Goal: Task Accomplishment & Management: Complete application form

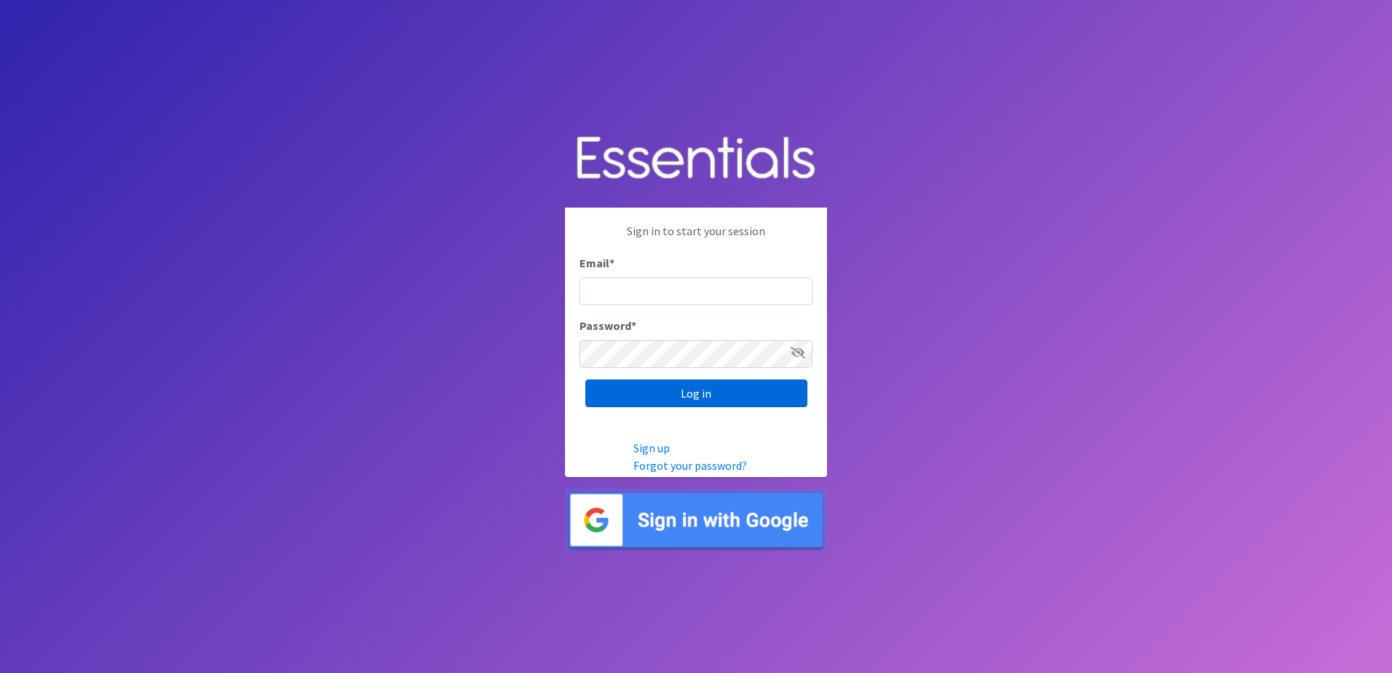
type input "[EMAIL_ADDRESS][DOMAIN_NAME]"
click at [701, 394] on input "Log in" at bounding box center [696, 393] width 222 height 28
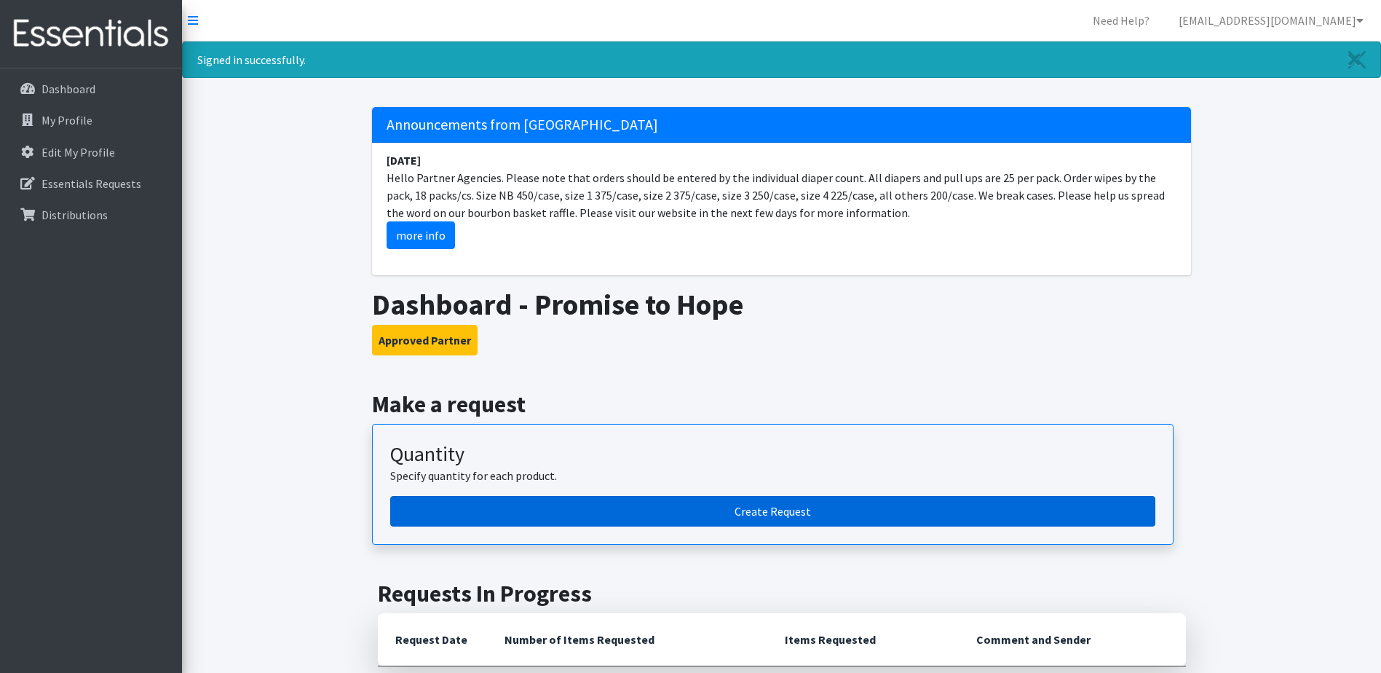
click at [699, 504] on link "Create Request" at bounding box center [772, 511] width 765 height 31
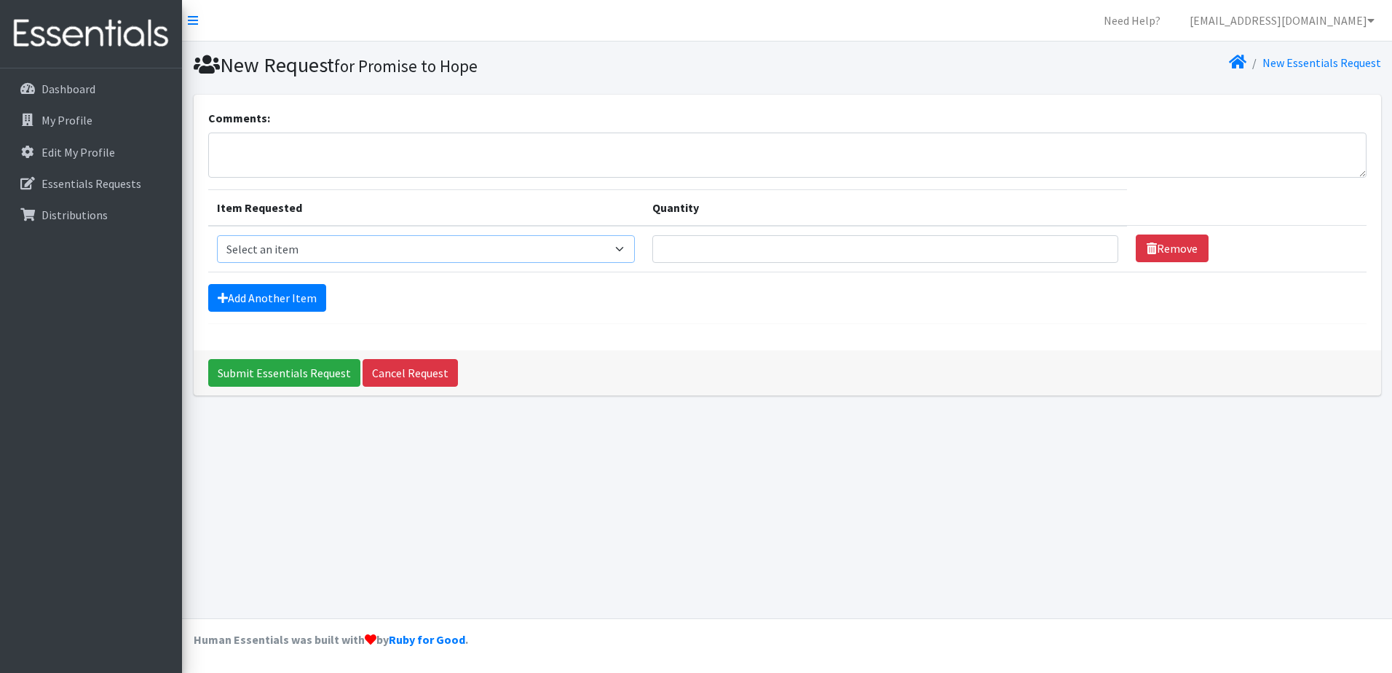
click at [631, 248] on select "Select an item 1 month period supply kit Kids (Newborn) Kids (Size 1) Kids (Siz…" at bounding box center [426, 249] width 418 height 28
select select "15071"
click at [217, 235] on select "Select an item 1 month period supply kit Kids (Newborn) Kids (Size 1) Kids (Siz…" at bounding box center [426, 249] width 418 height 28
click at [915, 252] on input "Quantity" at bounding box center [885, 249] width 466 height 28
type input "50"
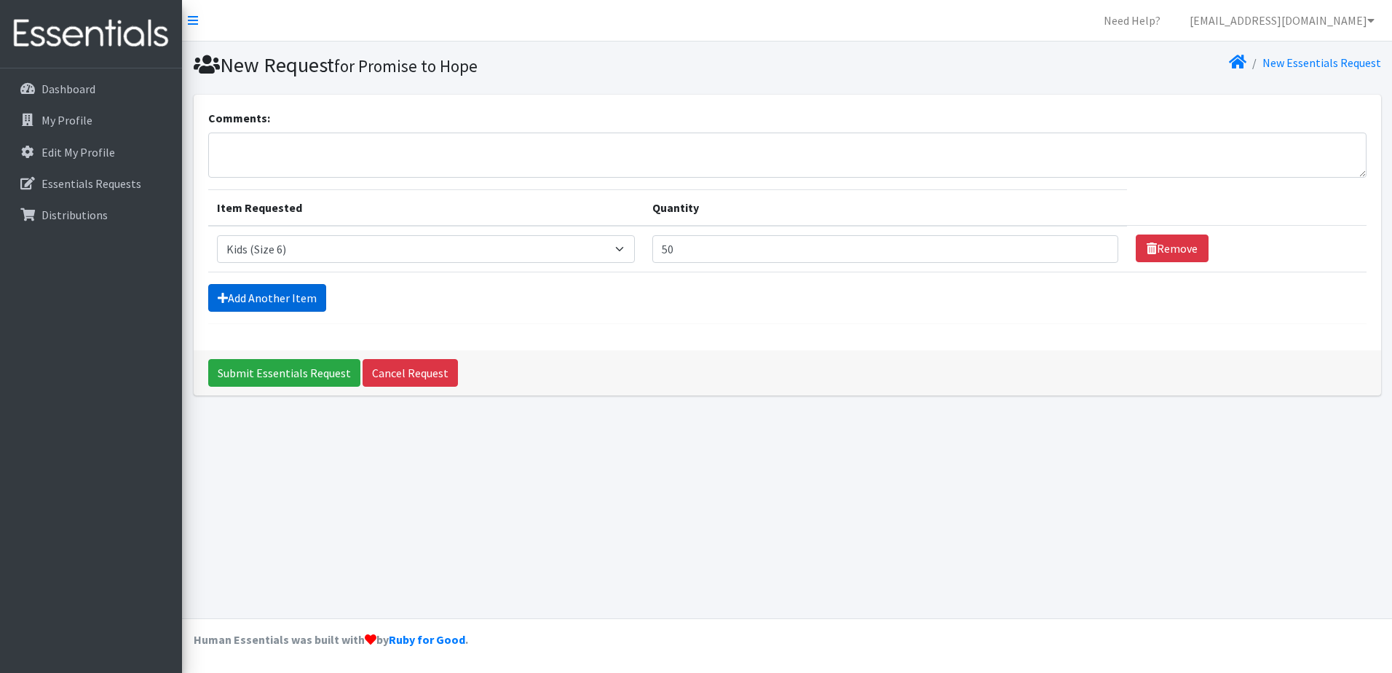
click at [260, 300] on link "Add Another Item" at bounding box center [267, 298] width 118 height 28
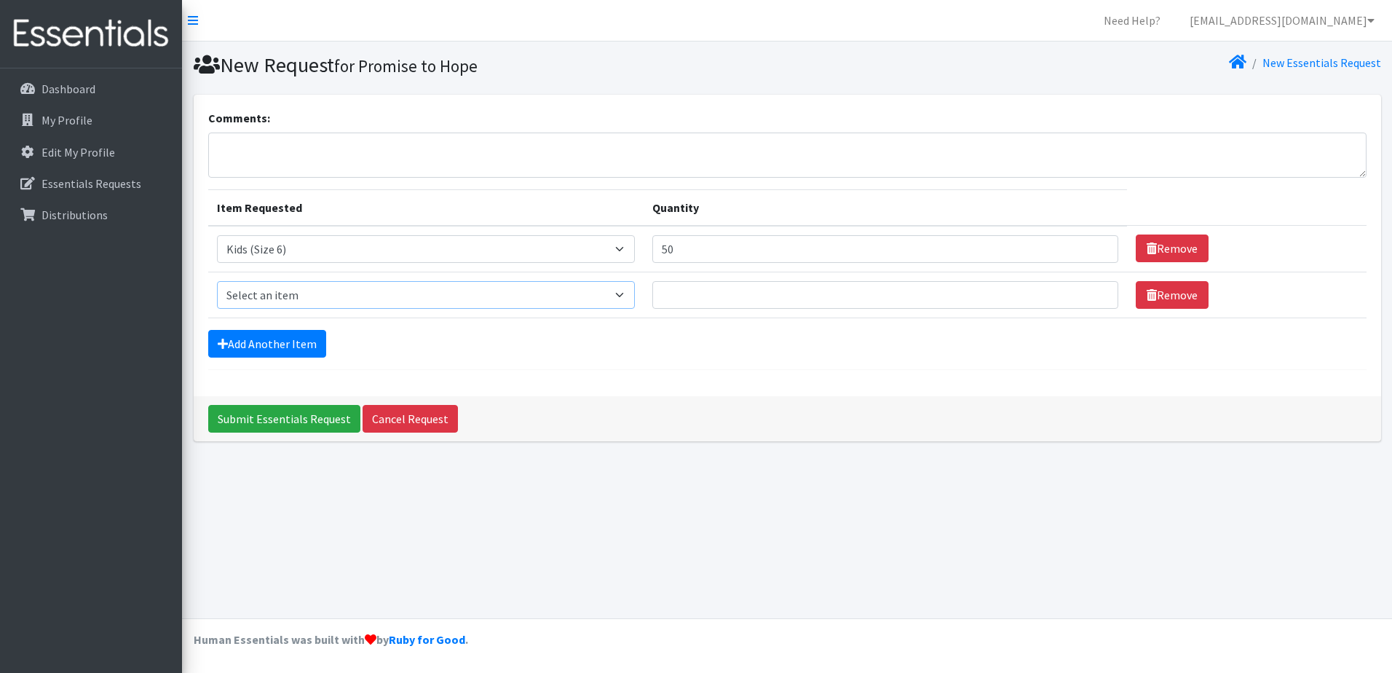
click at [633, 292] on select "Select an item 1 month period supply kit Kids (Newborn) Kids (Size 1) Kids (Siz…" at bounding box center [426, 295] width 418 height 28
select select "15045"
click at [217, 281] on select "Select an item 1 month period supply kit Kids (Newborn) Kids (Size 1) Kids (Siz…" at bounding box center [426, 295] width 418 height 28
type input "1"
click at [1089, 290] on input "1" at bounding box center [885, 295] width 466 height 28
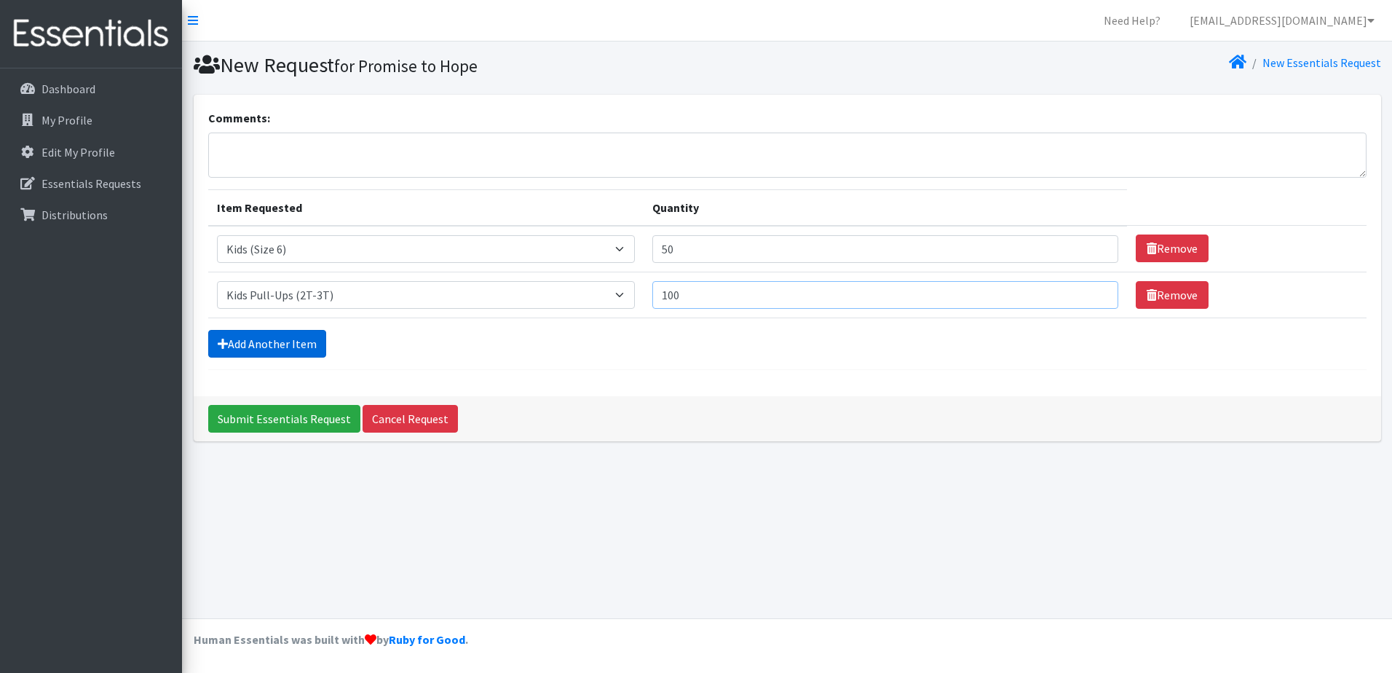
type input "100"
click at [266, 349] on link "Add Another Item" at bounding box center [267, 344] width 118 height 28
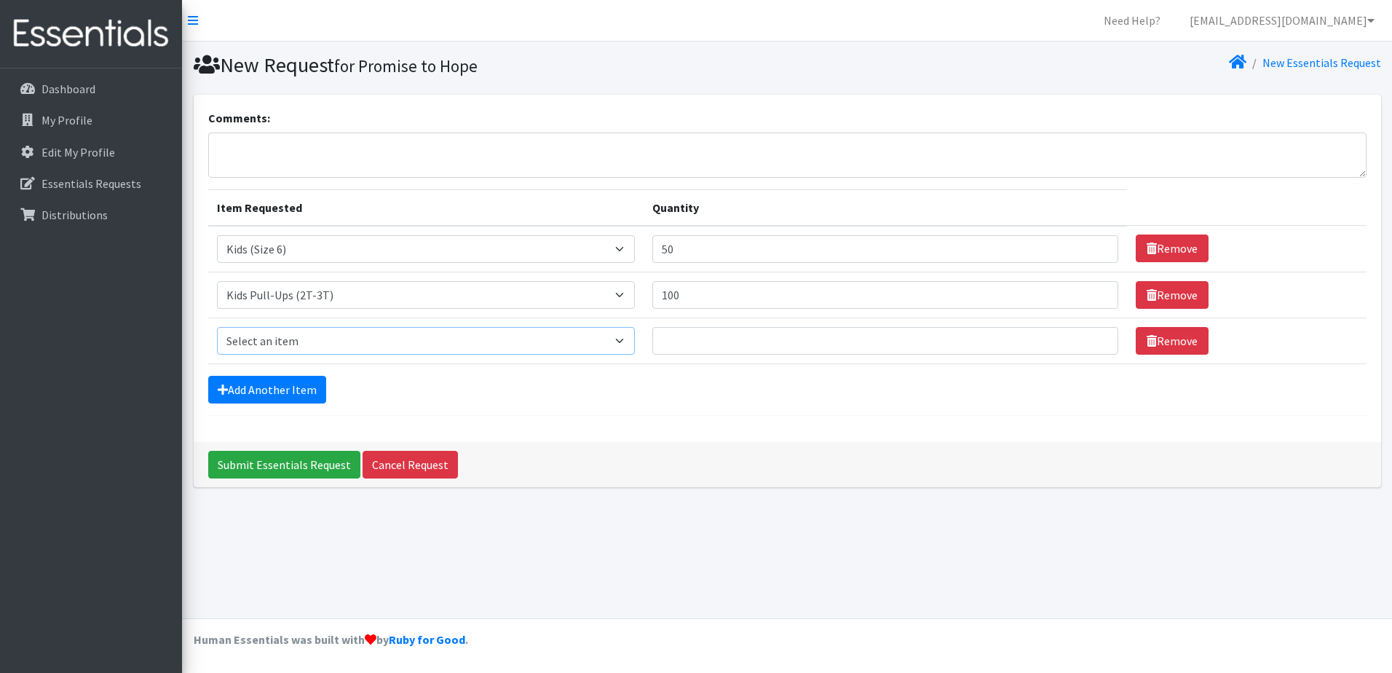
click at [634, 338] on select "Select an item 1 month period supply kit Kids (Newborn) Kids (Size 1) Kids (Siz…" at bounding box center [426, 341] width 418 height 28
select select "15071"
click at [217, 327] on select "Select an item 1 month period supply kit Kids (Newborn) Kids (Size 1) Kids (Siz…" at bounding box center [426, 341] width 418 height 28
click at [922, 343] on input "Quantity" at bounding box center [885, 341] width 466 height 28
type input "50"
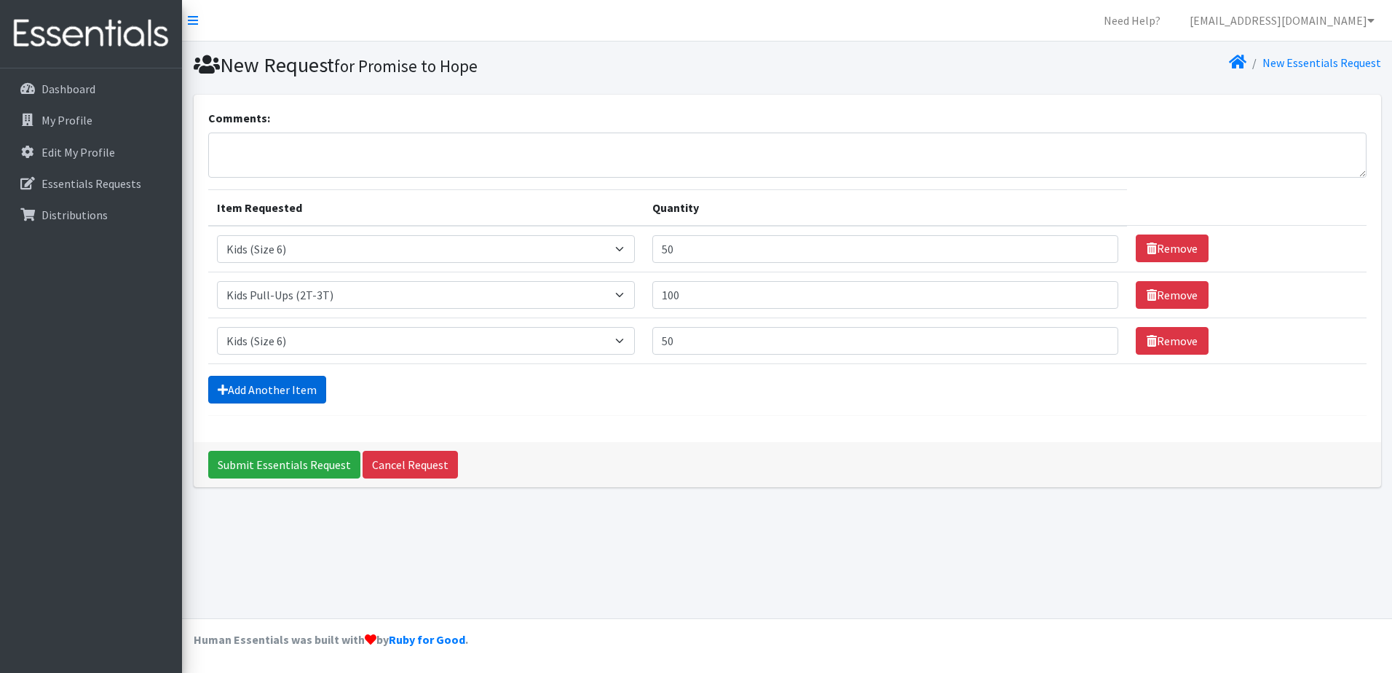
click at [292, 395] on link "Add Another Item" at bounding box center [267, 390] width 118 height 28
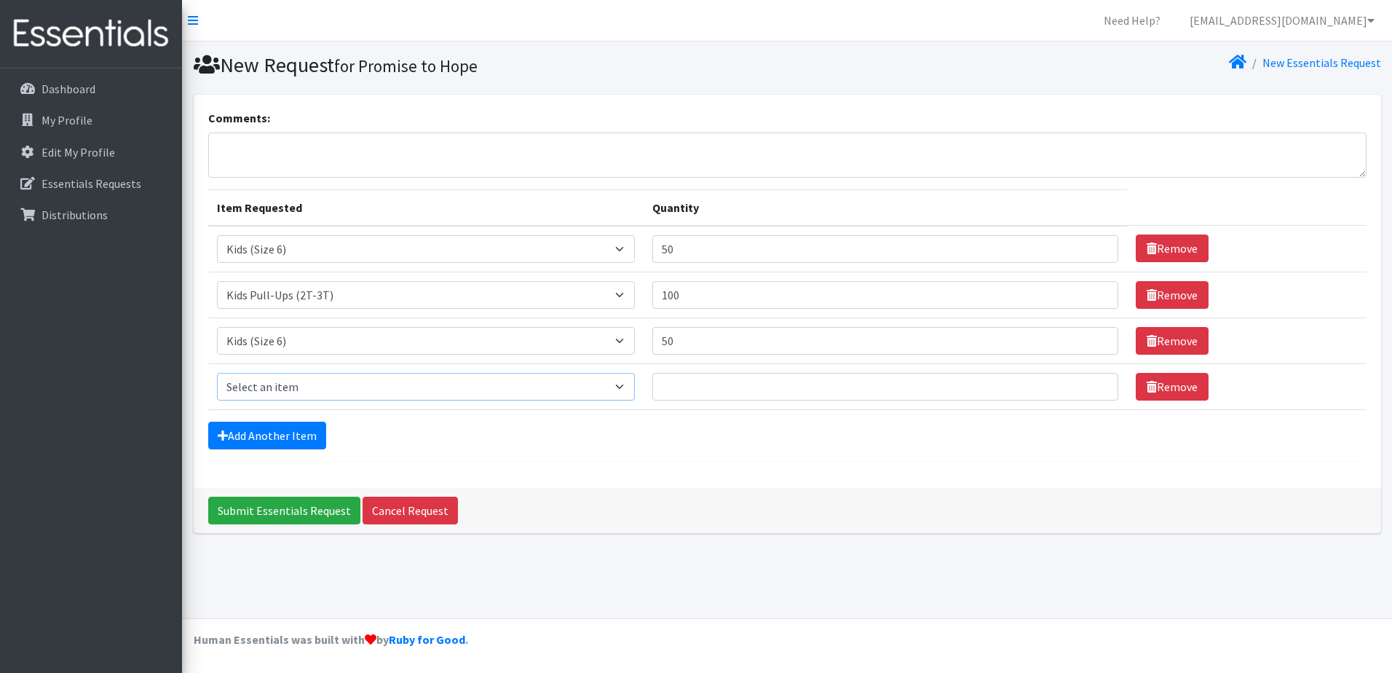
click at [634, 384] on select "Select an item 1 month period supply kit Kids (Newborn) Kids (Size 1) Kids (Siz…" at bounding box center [426, 387] width 418 height 28
select select "15044"
click at [217, 373] on select "Select an item 1 month period supply kit Kids (Newborn) Kids (Size 1) Kids (Siz…" at bounding box center [426, 387] width 418 height 28
click at [1000, 394] on input "Quantity" at bounding box center [885, 387] width 466 height 28
type input "100"
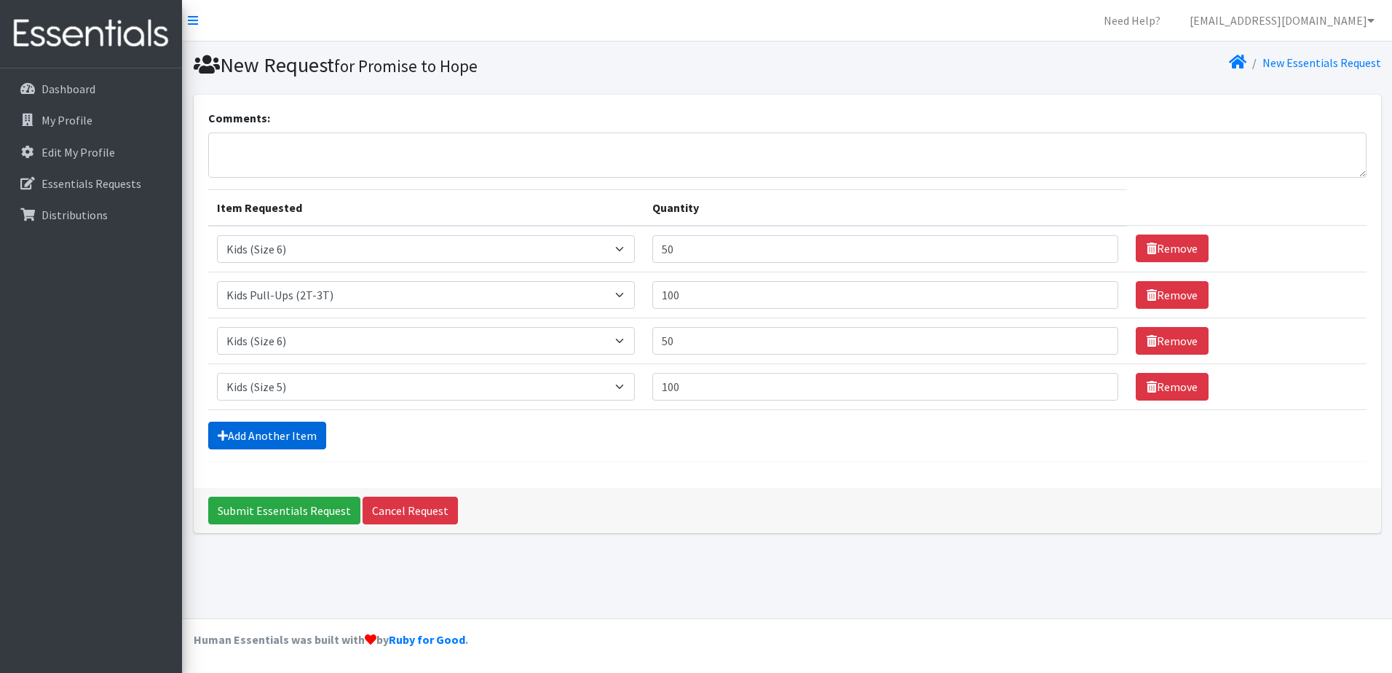
click at [285, 440] on link "Add Another Item" at bounding box center [267, 435] width 118 height 28
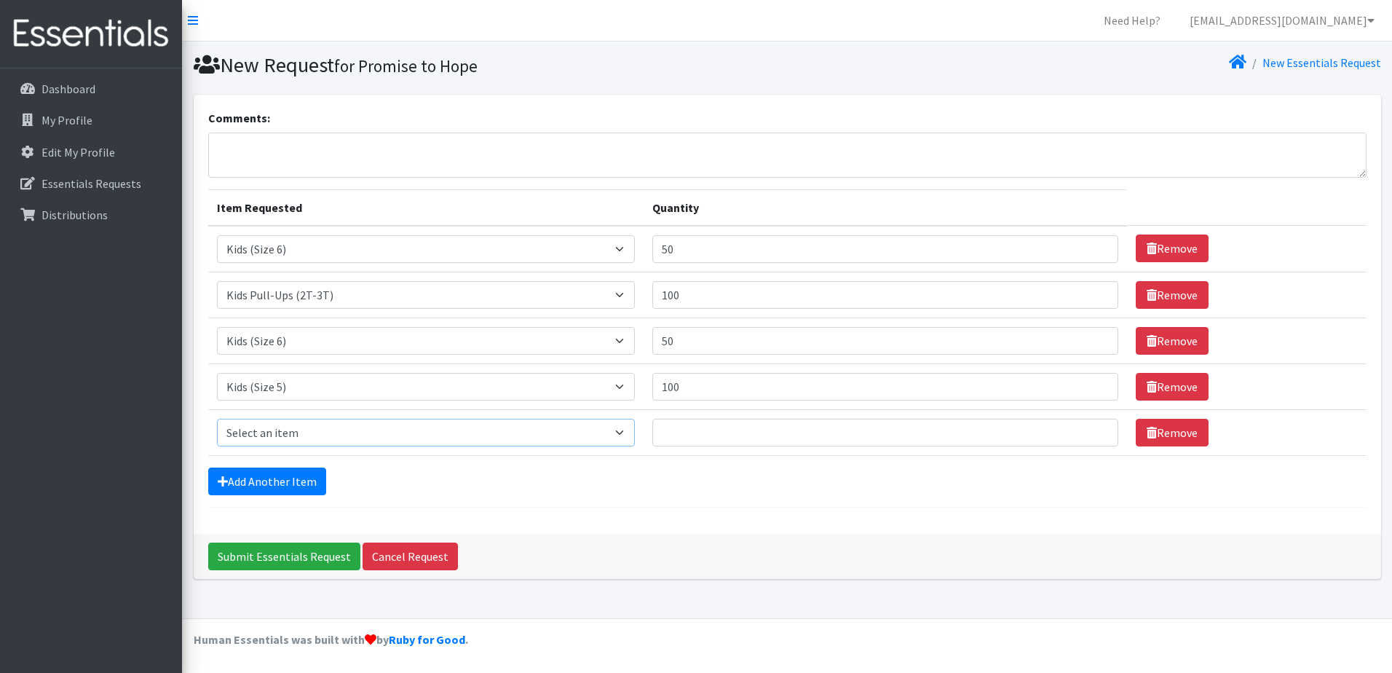
click at [633, 432] on select "Select an item 1 month period supply kit Kids (Newborn) Kids (Size 1) Kids (Siz…" at bounding box center [426, 433] width 418 height 28
select select "15041"
click at [217, 419] on select "Select an item 1 month period supply kit Kids (Newborn) Kids (Size 1) Kids (Siz…" at bounding box center [426, 433] width 418 height 28
click at [845, 427] on input "Quantity" at bounding box center [885, 433] width 466 height 28
type input "50"
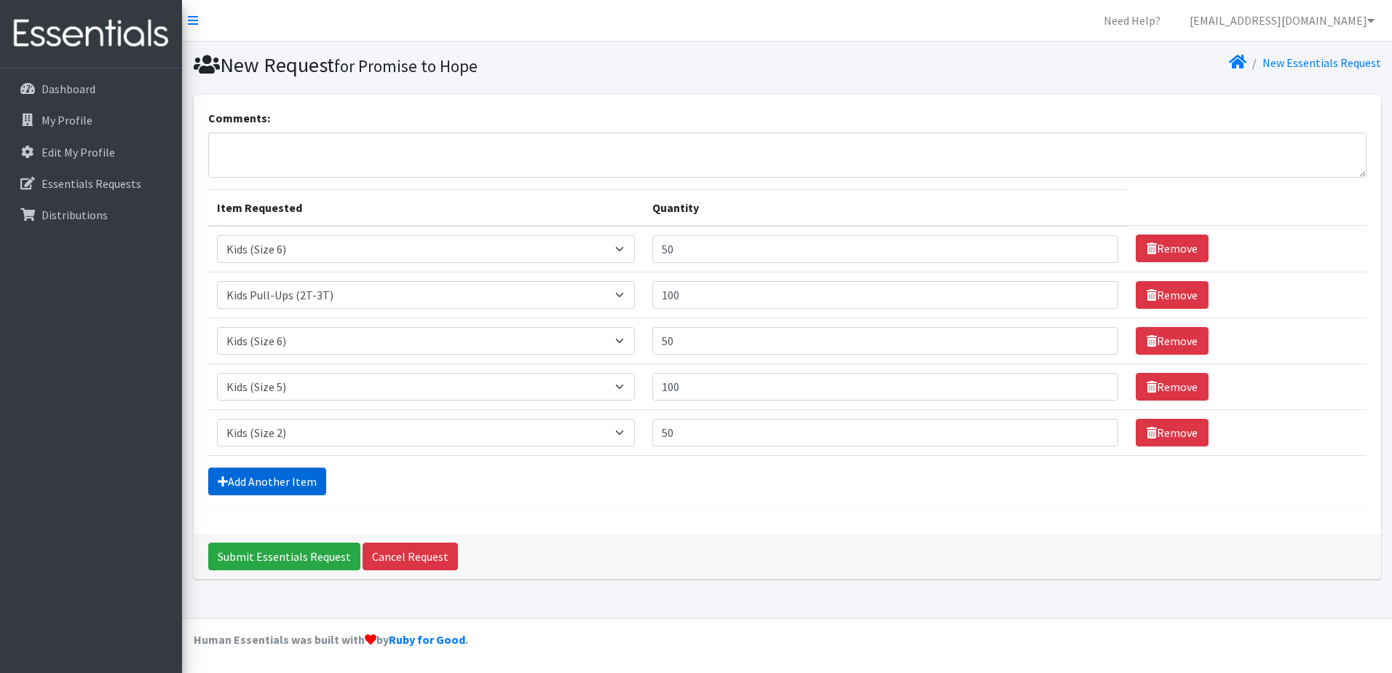
click at [312, 472] on link "Add Another Item" at bounding box center [267, 481] width 118 height 28
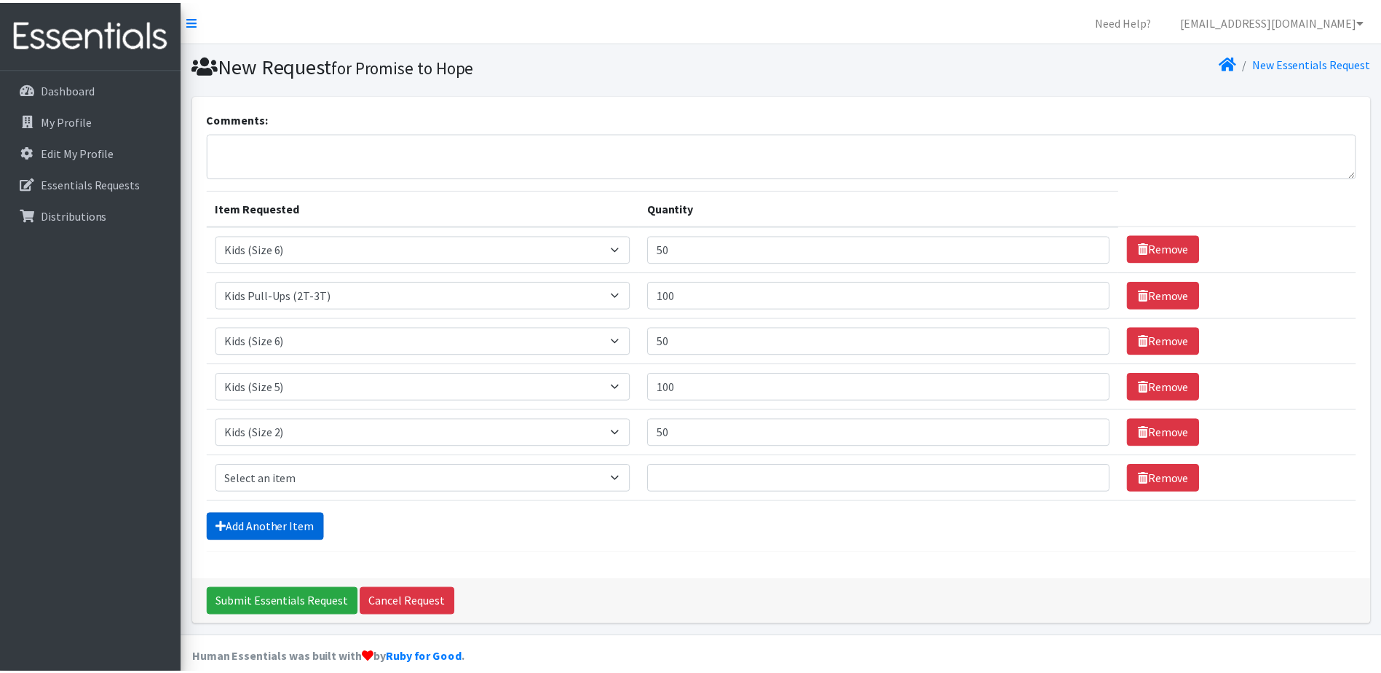
scroll to position [18, 0]
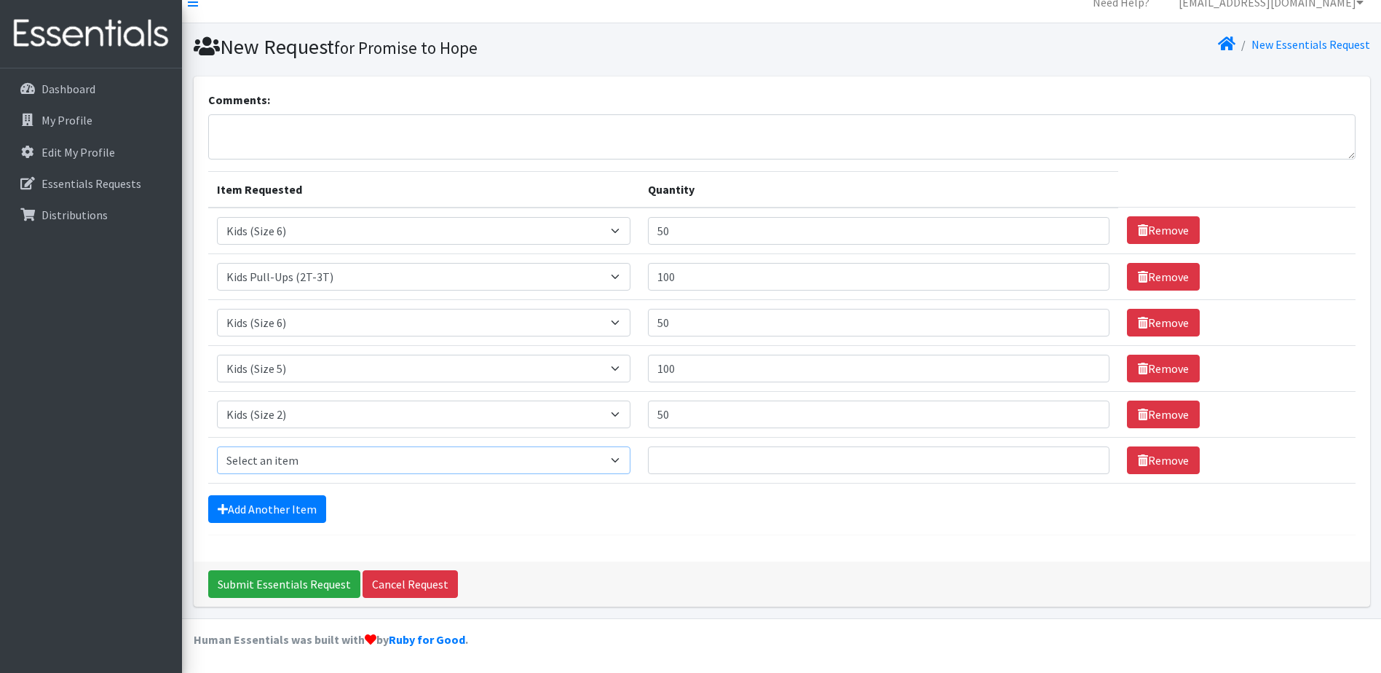
click at [629, 459] on select "Select an item 1 month period supply kit Kids (Newborn) Kids (Size 1) Kids (Siz…" at bounding box center [424, 460] width 414 height 28
select select "15045"
click at [217, 446] on select "Select an item 1 month period supply kit Kids (Newborn) Kids (Size 1) Kids (Siz…" at bounding box center [424, 460] width 414 height 28
click at [974, 466] on input "Quantity" at bounding box center [879, 460] width 462 height 28
type input "100"
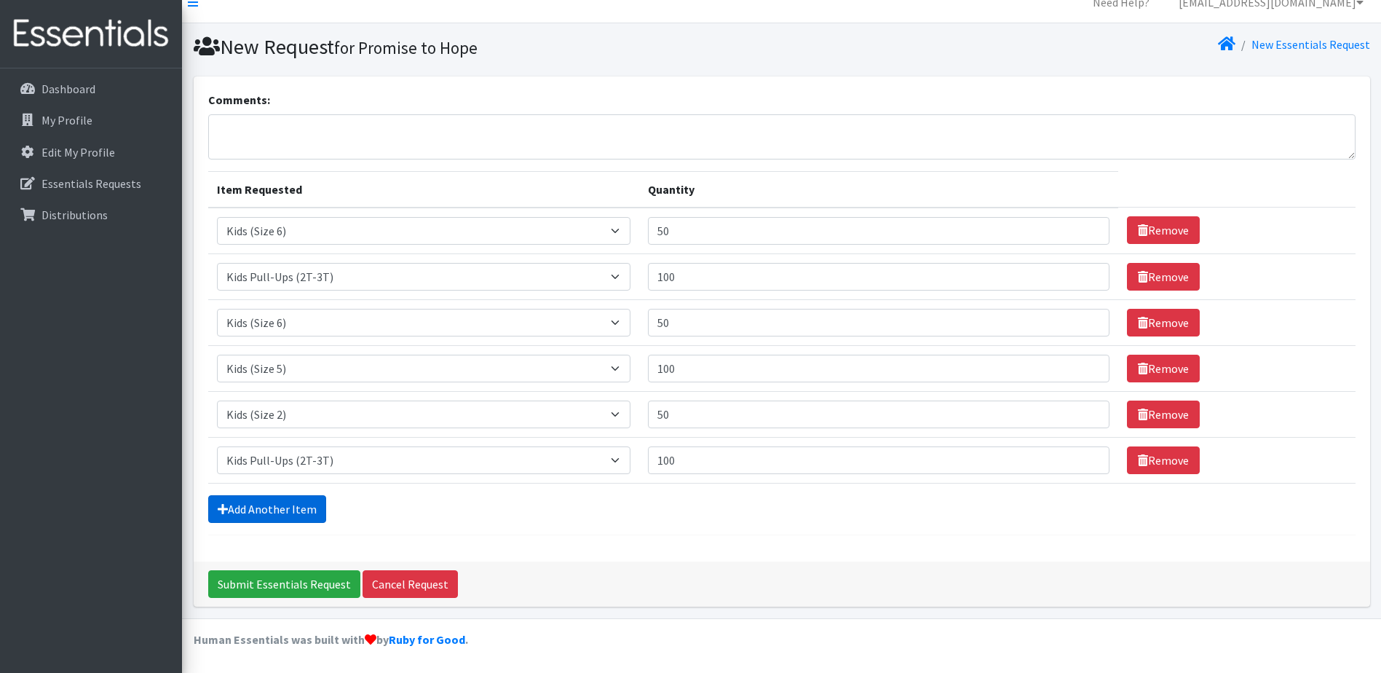
click at [242, 508] on link "Add Another Item" at bounding box center [267, 509] width 118 height 28
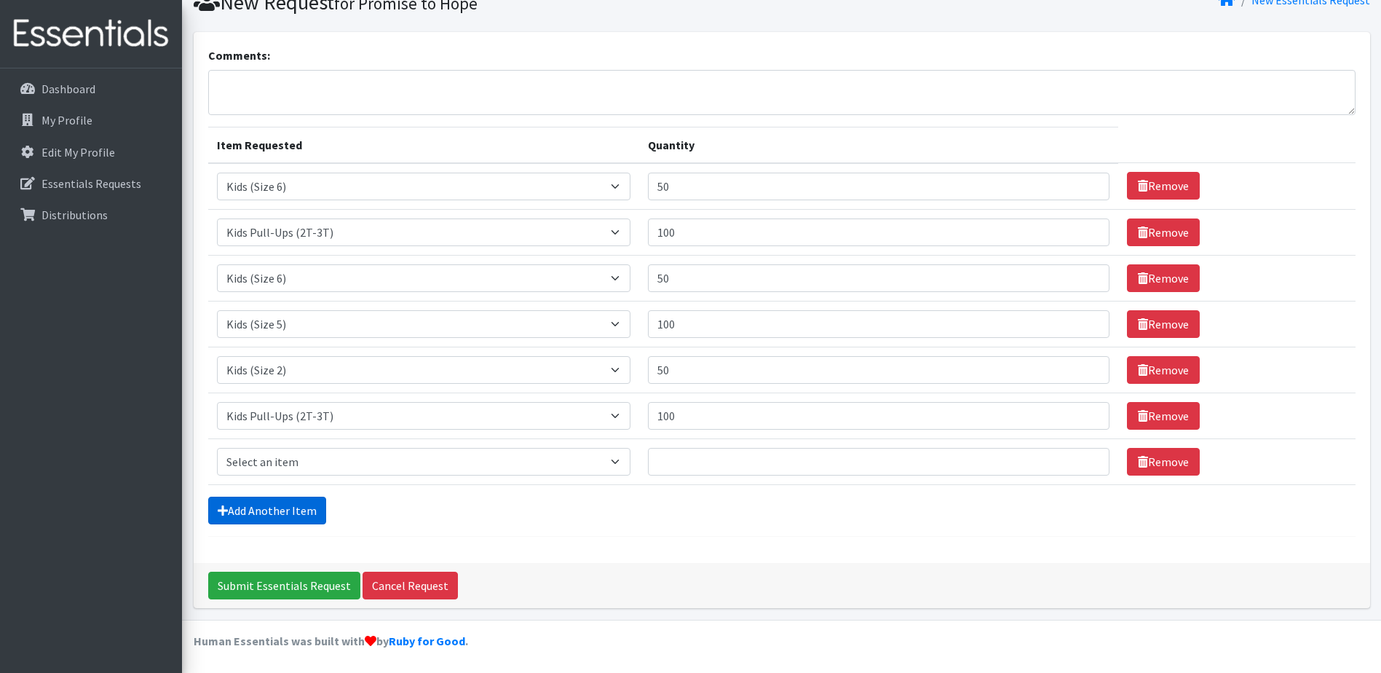
scroll to position [64, 0]
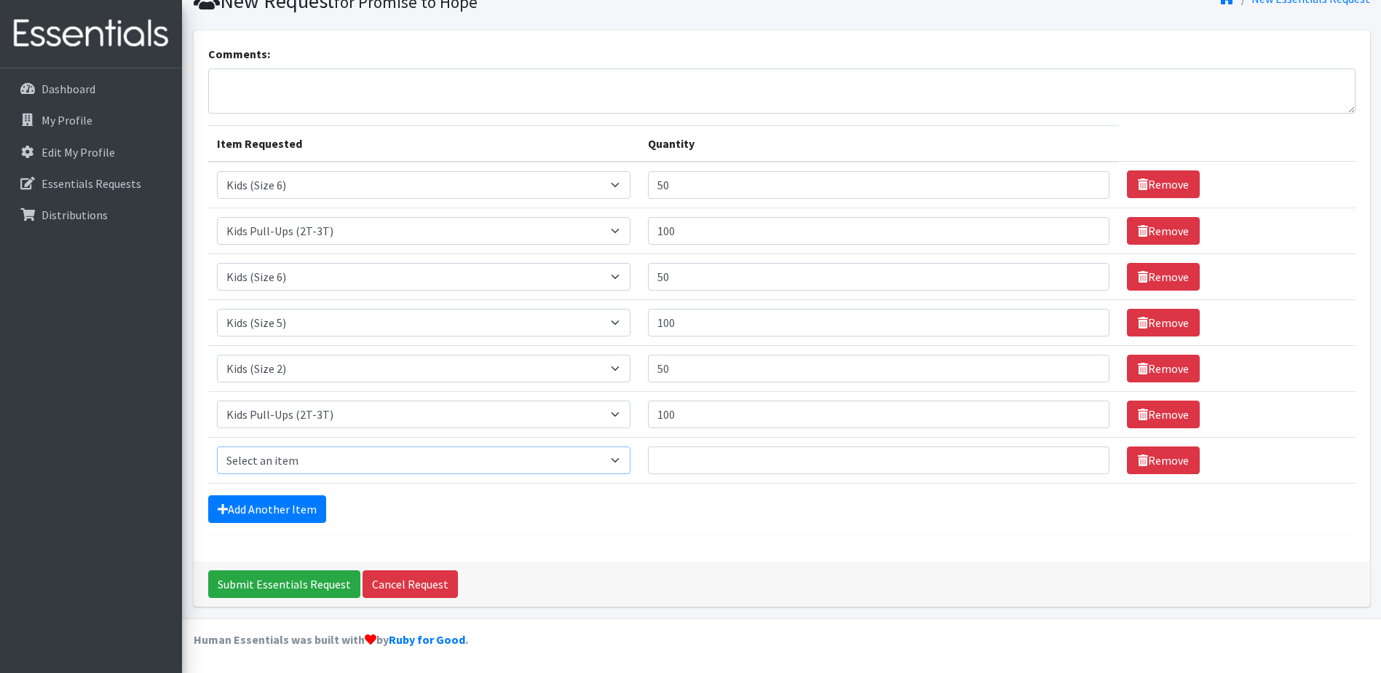
click at [625, 456] on select "Select an item 1 month period supply kit Kids (Newborn) Kids (Size 1) Kids (Siz…" at bounding box center [424, 460] width 414 height 28
select select "15043"
click at [217, 446] on select "Select an item 1 month period supply kit Kids (Newborn) Kids (Size 1) Kids (Siz…" at bounding box center [424, 460] width 414 height 28
click at [631, 460] on select "Select an item 1 month period supply kit Kids (Newborn) Kids (Size 1) Kids (Siz…" at bounding box center [424, 460] width 414 height 28
click at [217, 446] on select "Select an item 1 month period supply kit Kids (Newborn) Kids (Size 1) Kids (Siz…" at bounding box center [424, 460] width 414 height 28
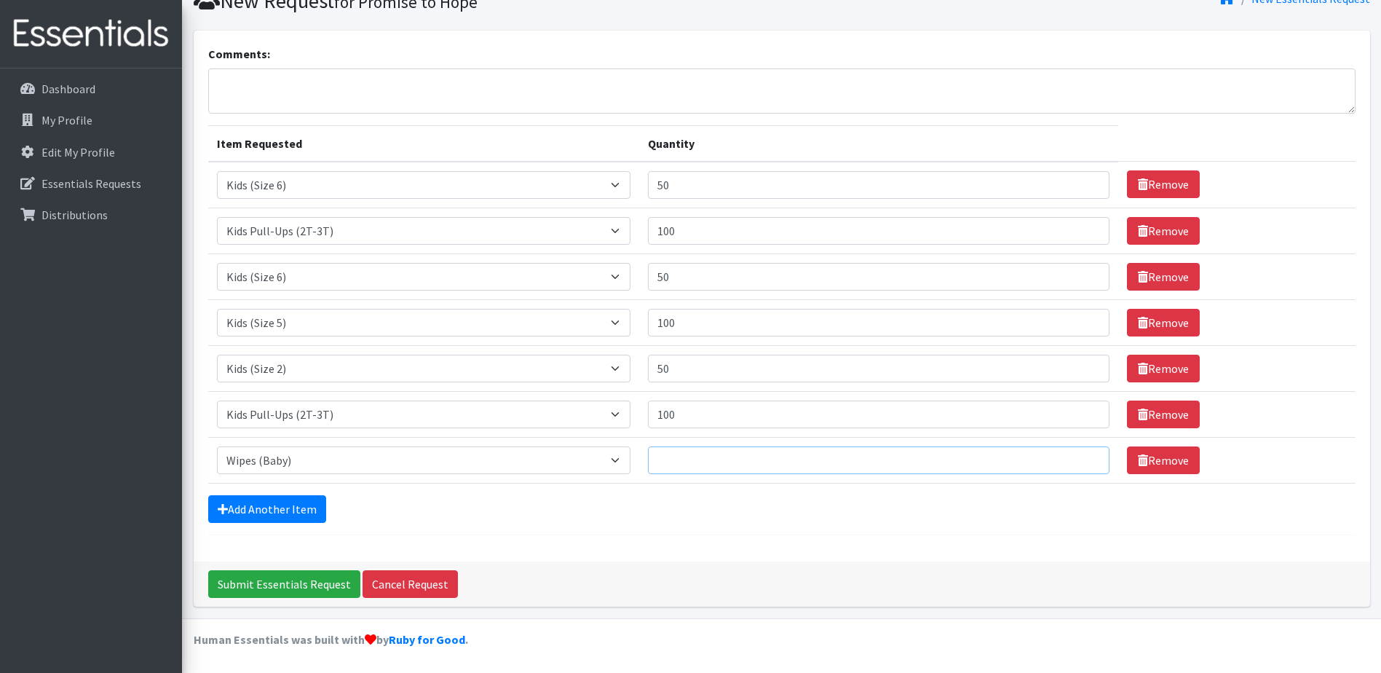
click at [676, 457] on input "Quantity" at bounding box center [879, 460] width 462 height 28
type input "10"
click at [284, 510] on link "Add Another Item" at bounding box center [267, 509] width 118 height 28
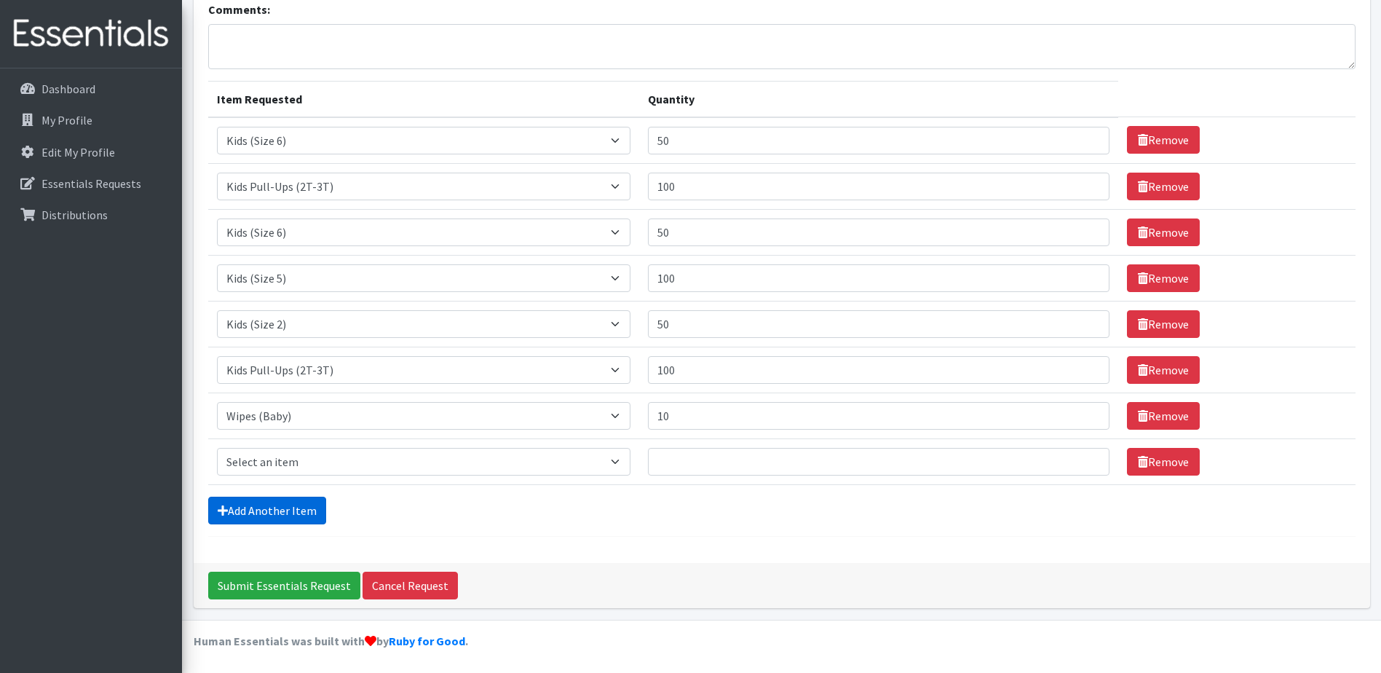
scroll to position [110, 0]
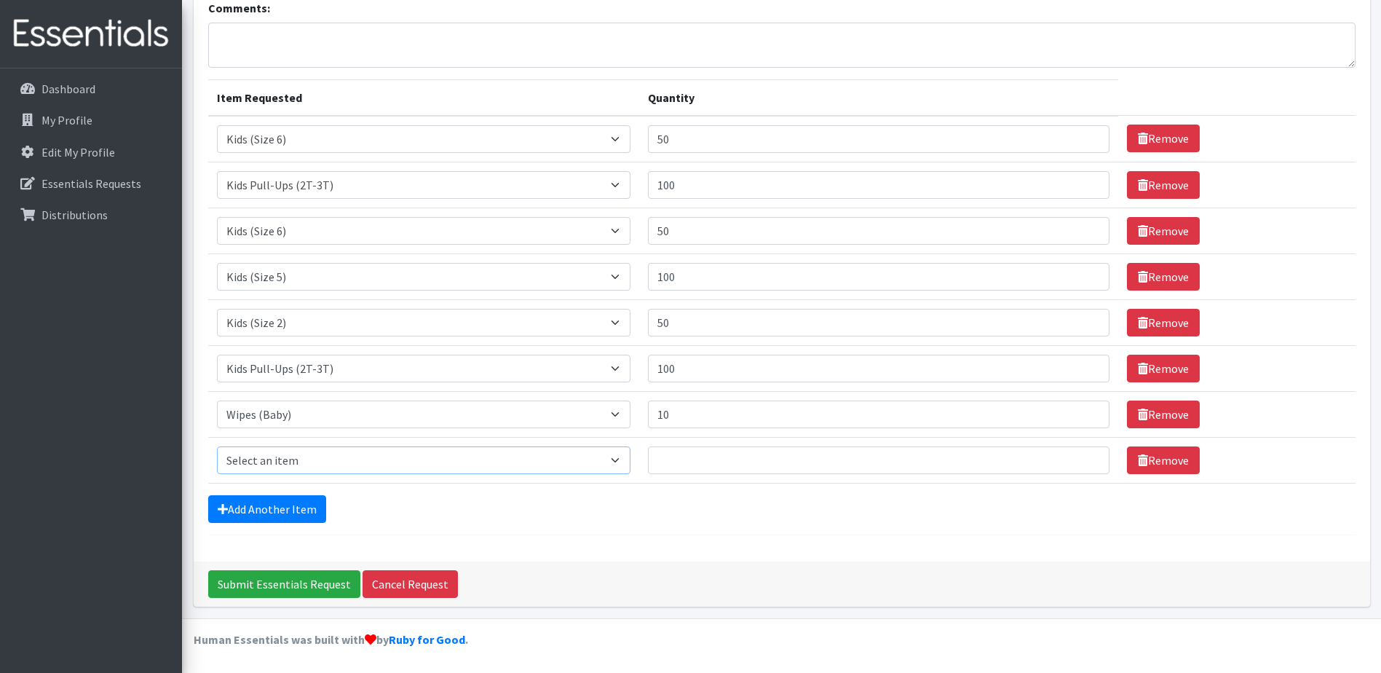
click at [623, 461] on select "Select an item 1 month period supply kit Kids (Newborn) Kids (Size 1) Kids (Siz…" at bounding box center [424, 460] width 414 height 28
select select "15290"
click at [217, 446] on select "Select an item 1 month period supply kit Kids (Newborn) Kids (Size 1) Kids (Siz…" at bounding box center [424, 460] width 414 height 28
click at [1160, 464] on link "Remove" at bounding box center [1163, 460] width 73 height 28
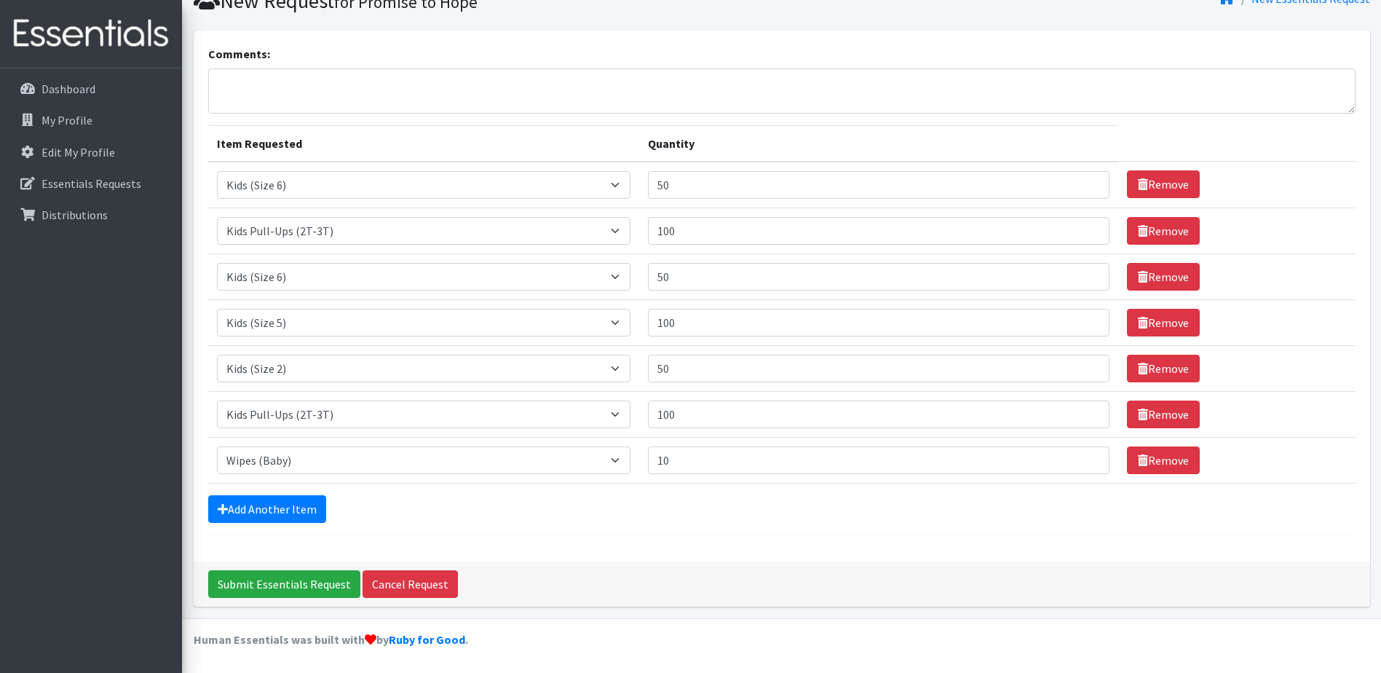
scroll to position [64, 0]
click at [283, 506] on link "Add Another Item" at bounding box center [267, 509] width 118 height 28
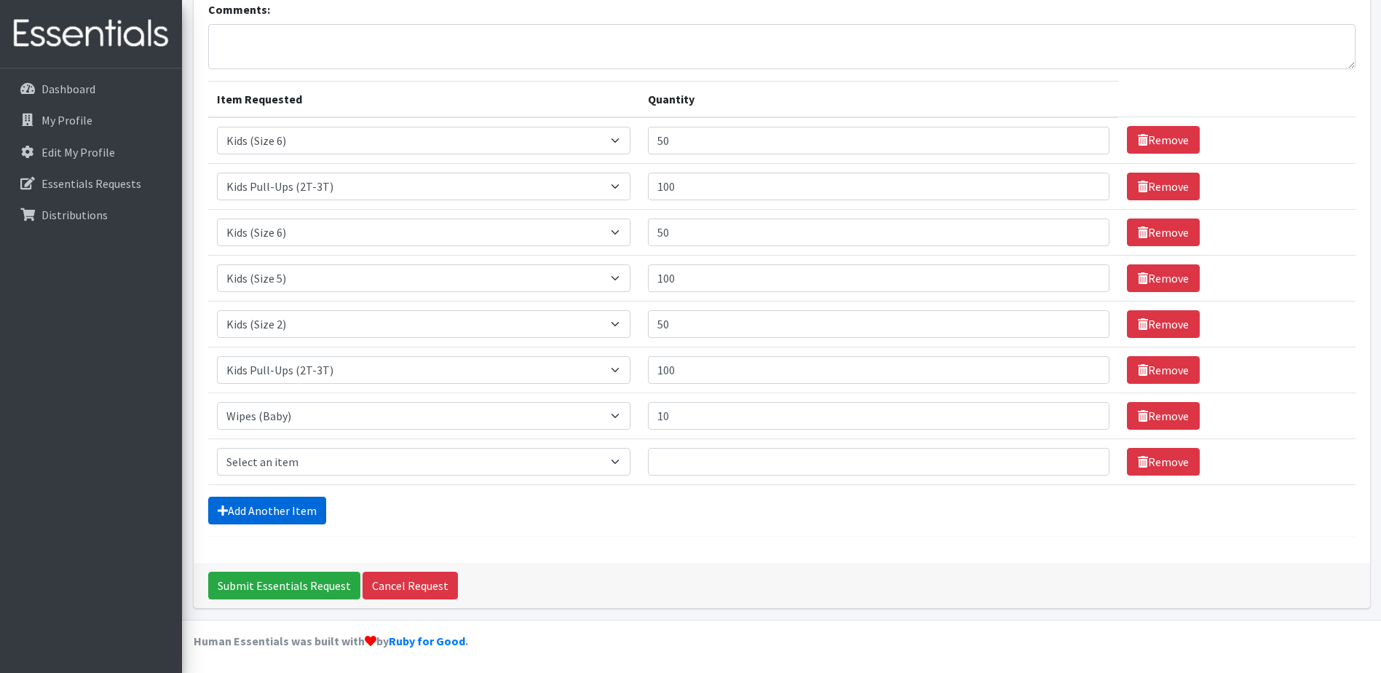
scroll to position [110, 0]
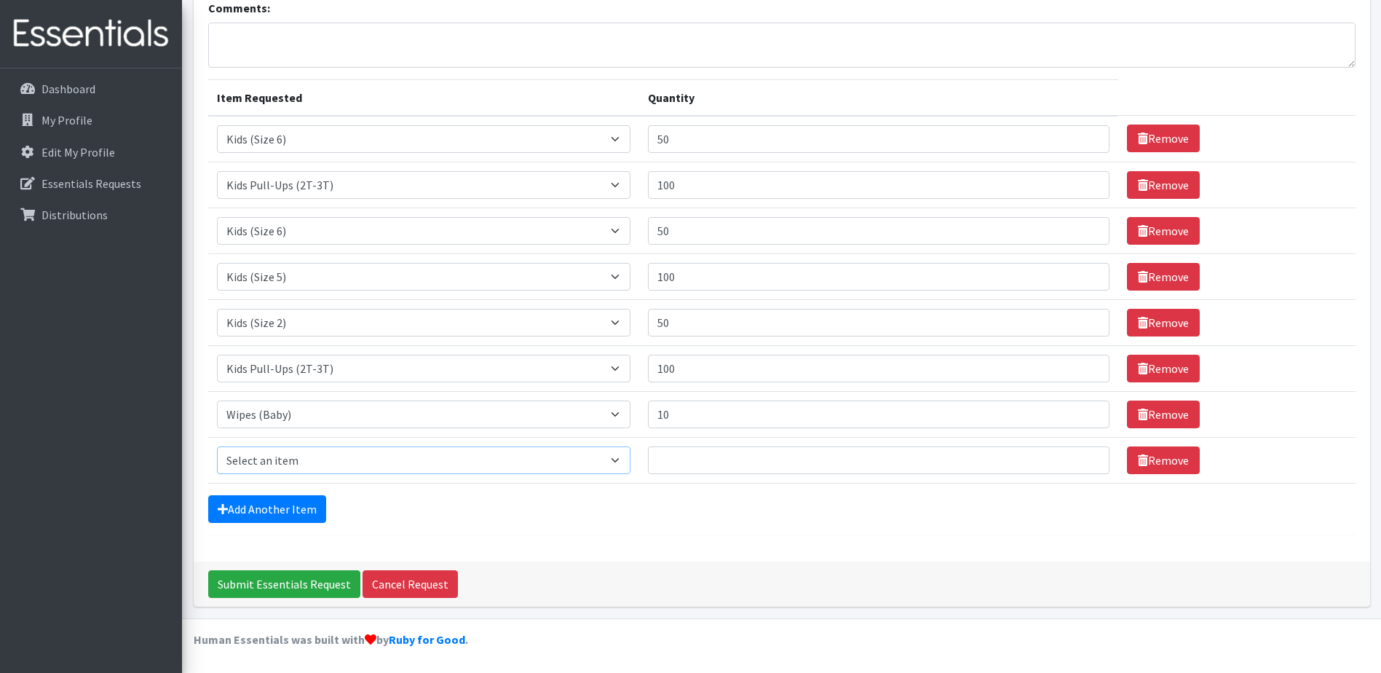
click at [628, 459] on select "Select an item 1 month period supply kit Kids (Newborn) Kids (Size 1) Kids (Siz…" at bounding box center [424, 460] width 414 height 28
select select "15040"
click at [217, 446] on select "Select an item 1 month period supply kit Kids (Newborn) Kids (Size 1) Kids (Siz…" at bounding box center [424, 460] width 414 height 28
click at [748, 459] on input "Quantity" at bounding box center [879, 460] width 462 height 28
type input "50"
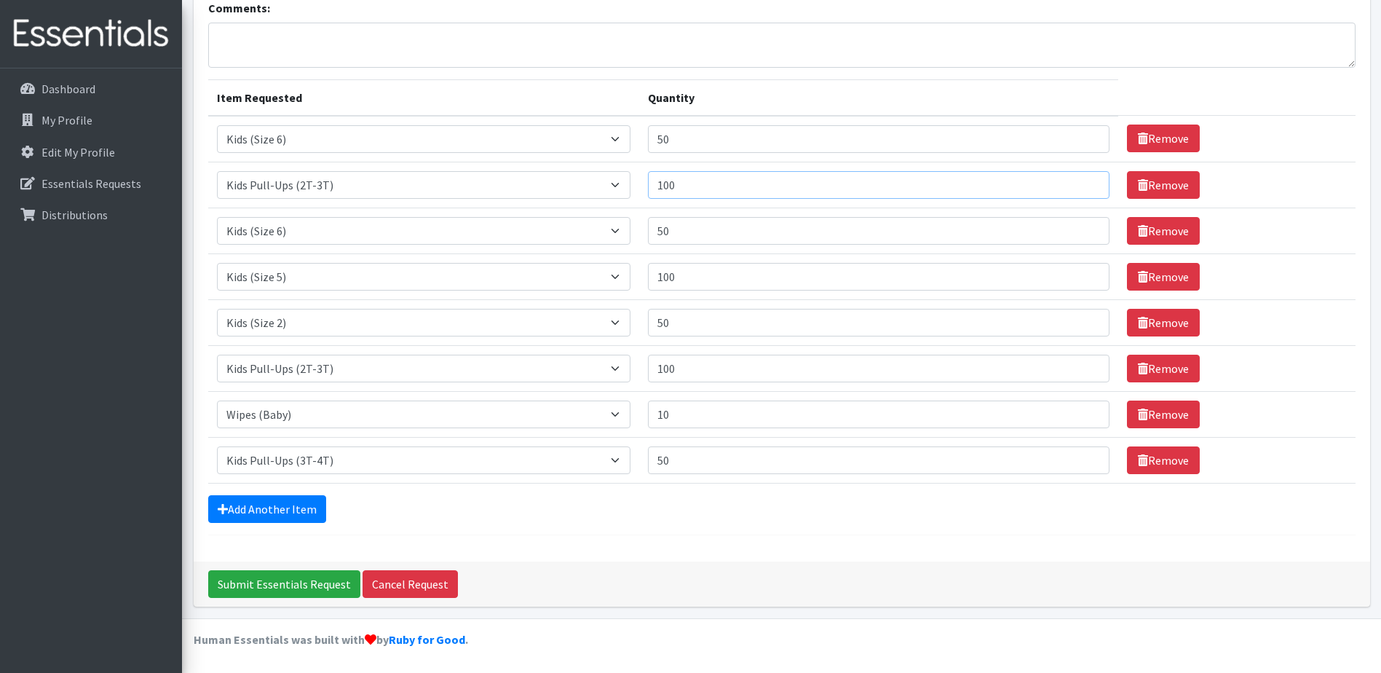
click at [698, 188] on input "100" at bounding box center [879, 185] width 462 height 28
type input "1"
type input "50"
click at [683, 461] on input "50" at bounding box center [879, 460] width 462 height 28
type input "5"
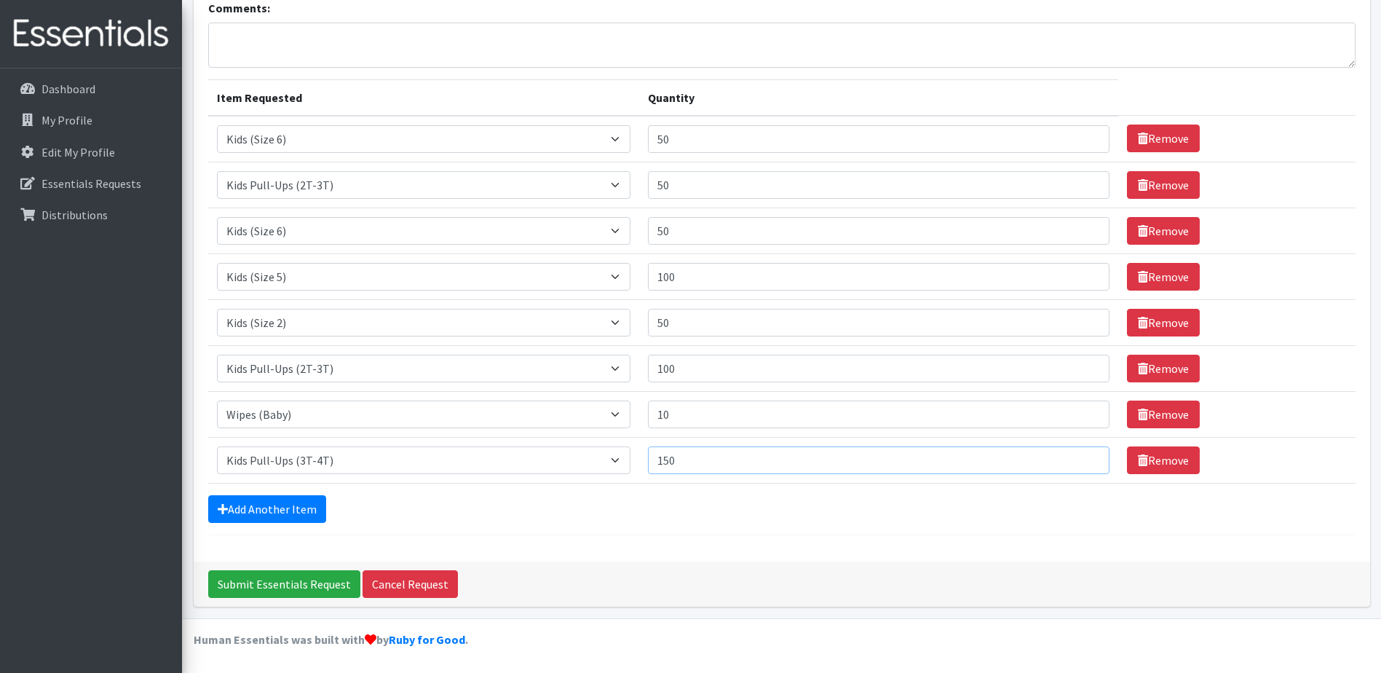
type input "150"
click at [794, 509] on div "Add Another Item" at bounding box center [781, 509] width 1147 height 28
click at [695, 185] on input "50" at bounding box center [879, 185] width 462 height 28
type input "5"
type input "100"
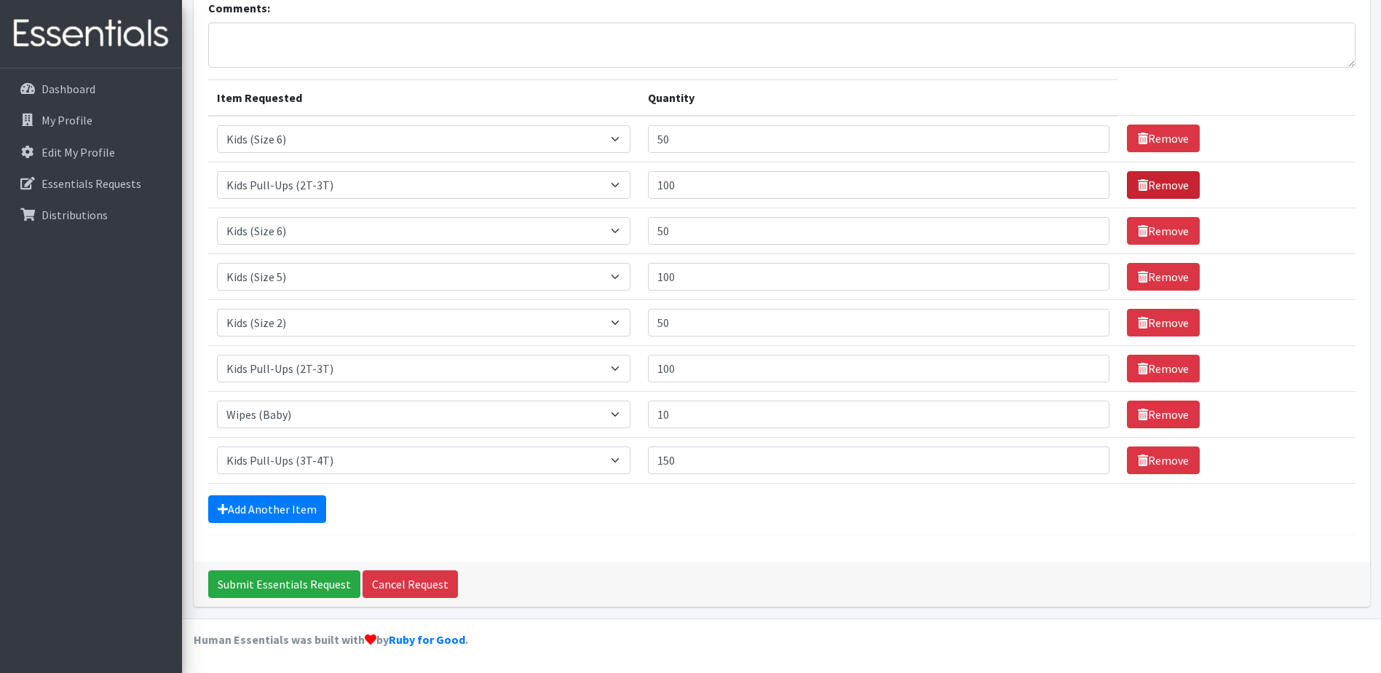
click at [1155, 186] on link "Remove" at bounding box center [1163, 185] width 73 height 28
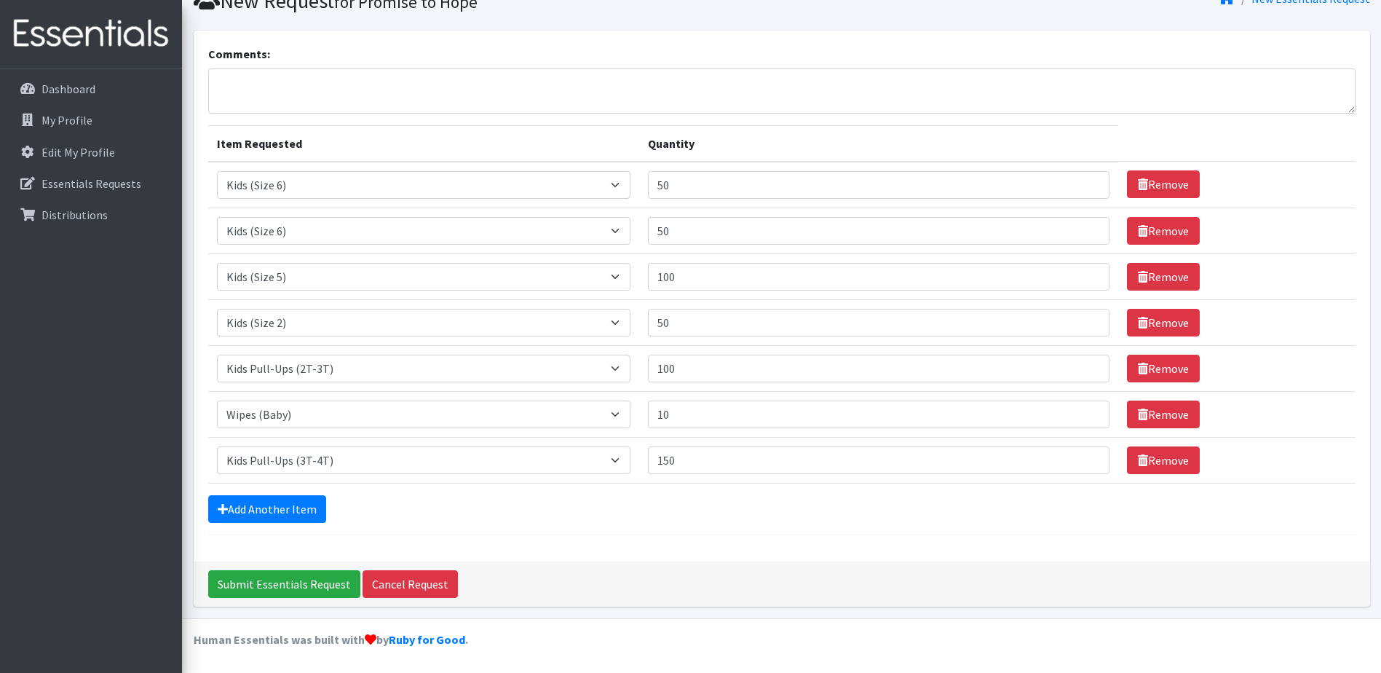
scroll to position [64, 0]
click at [297, 587] on input "Submit Essentials Request" at bounding box center [284, 584] width 152 height 28
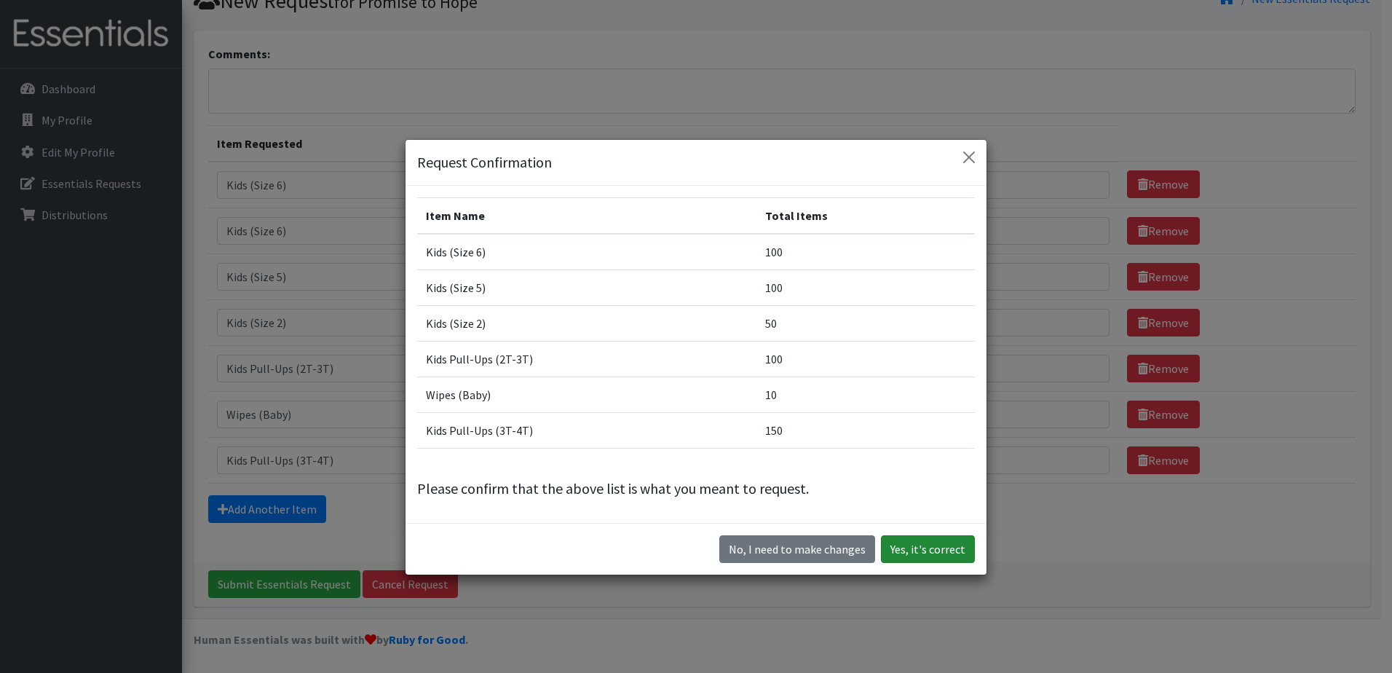
click at [898, 544] on button "Yes, it's correct" at bounding box center [928, 549] width 94 height 28
